Goal: Entertainment & Leisure: Consume media (video, audio)

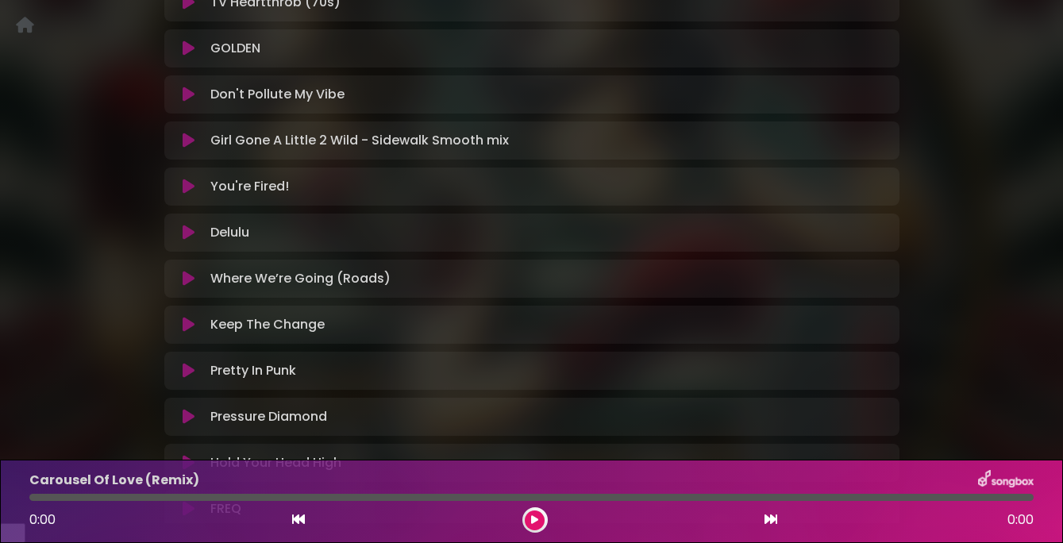
scroll to position [705, 0]
click at [183, 148] on icon at bounding box center [189, 140] width 12 height 16
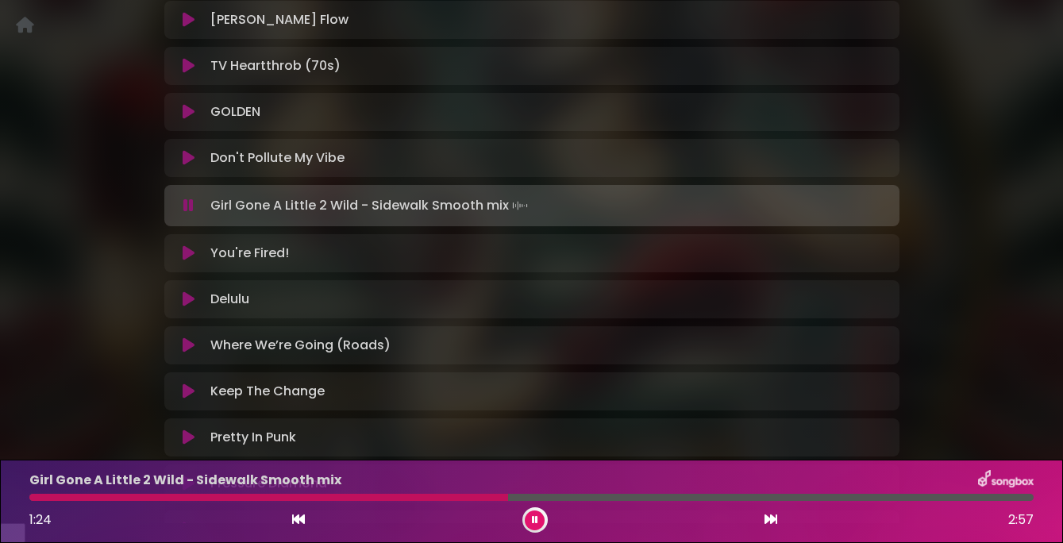
scroll to position [642, 0]
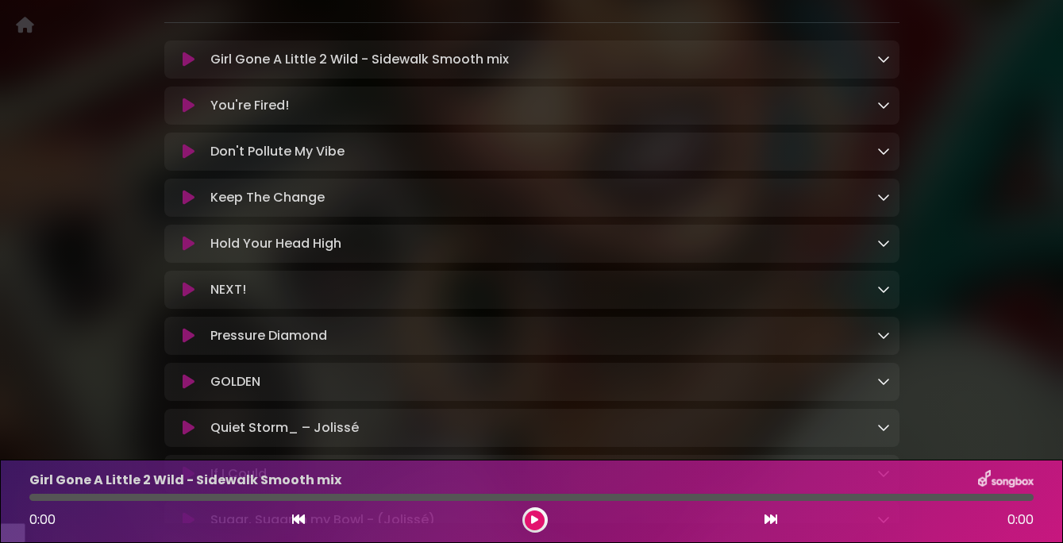
scroll to position [272, 0]
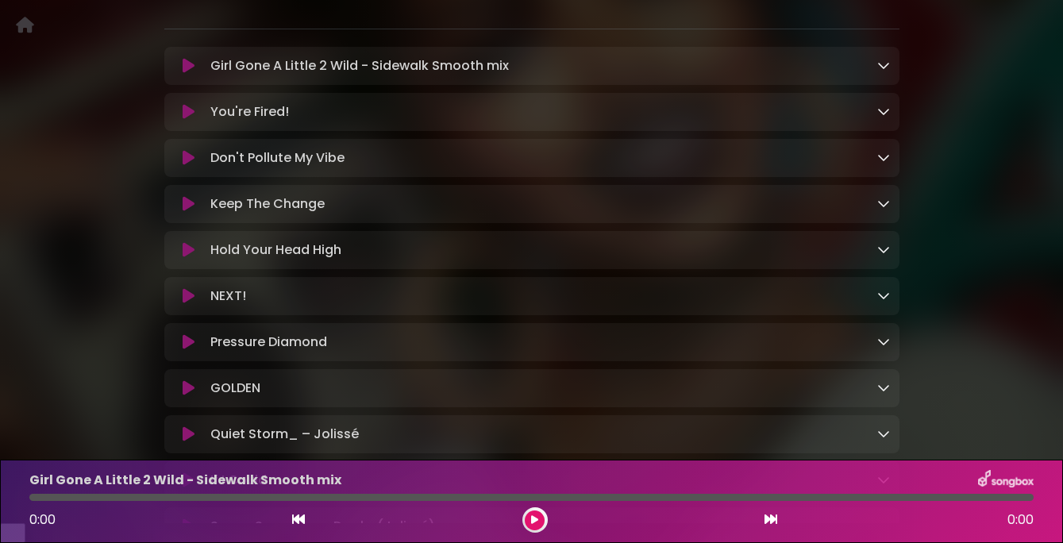
click at [184, 120] on icon at bounding box center [189, 112] width 12 height 16
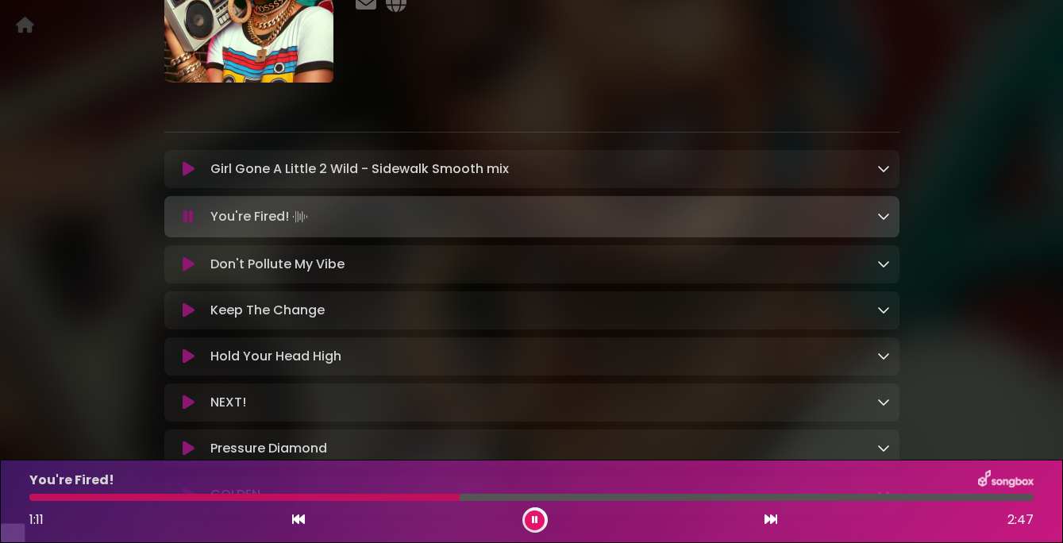
scroll to position [146, 0]
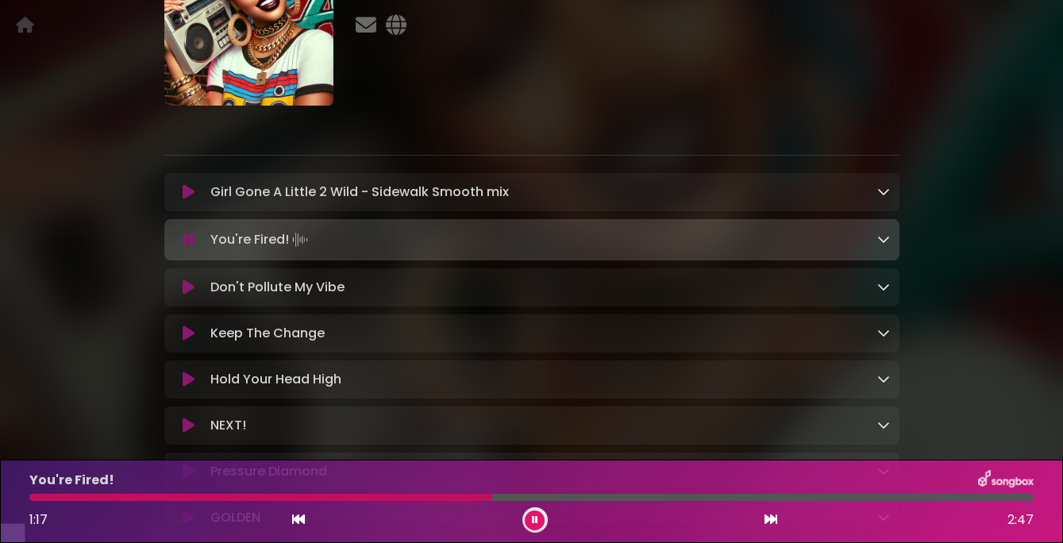
click at [191, 248] on icon at bounding box center [188, 240] width 10 height 16
